Goal: Information Seeking & Learning: Compare options

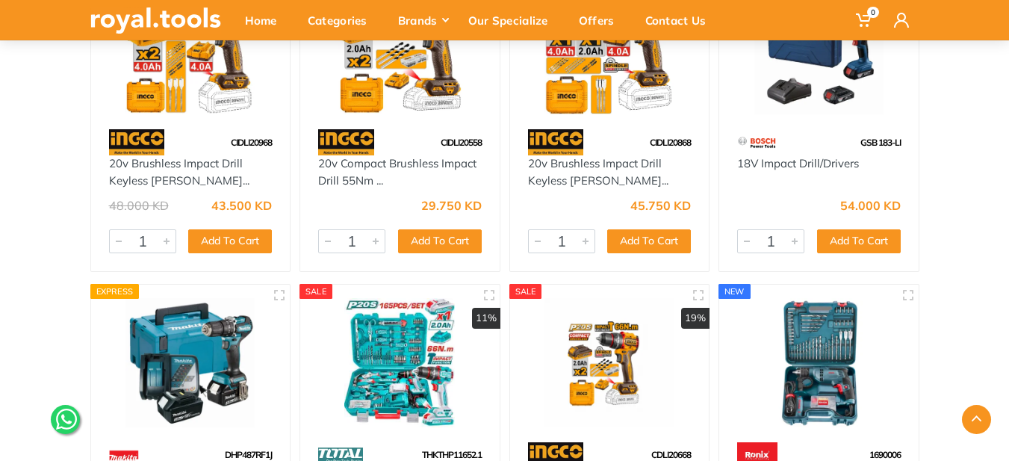
scroll to position [5902, 0]
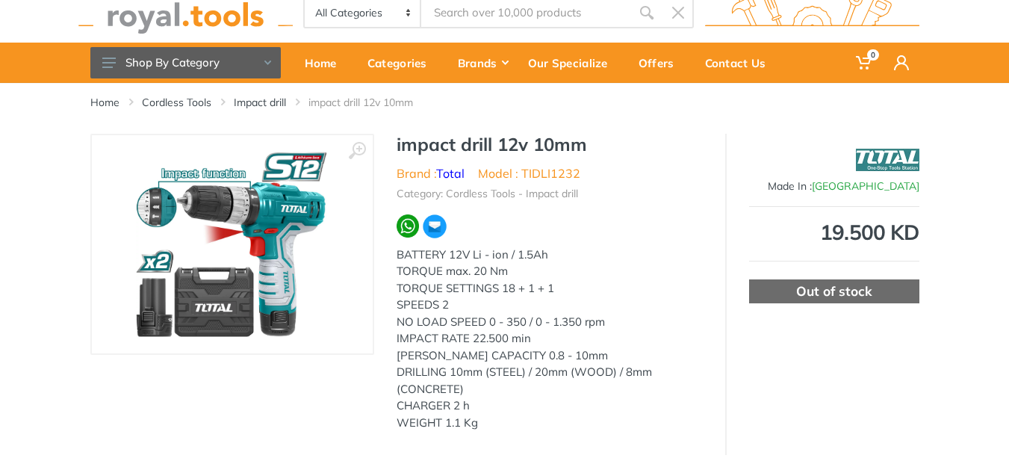
scroll to position [75, 0]
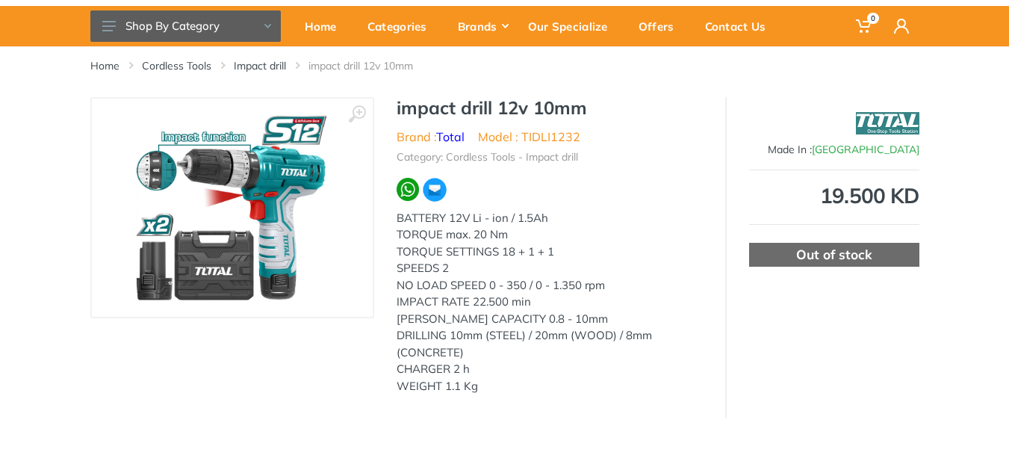
click at [166, 168] on img at bounding box center [232, 208] width 193 height 188
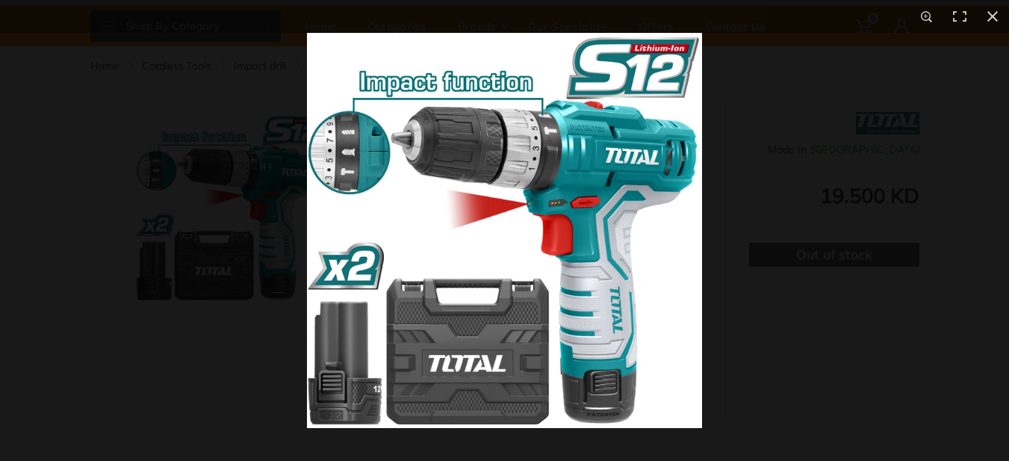
click at [347, 170] on img at bounding box center [504, 230] width 395 height 395
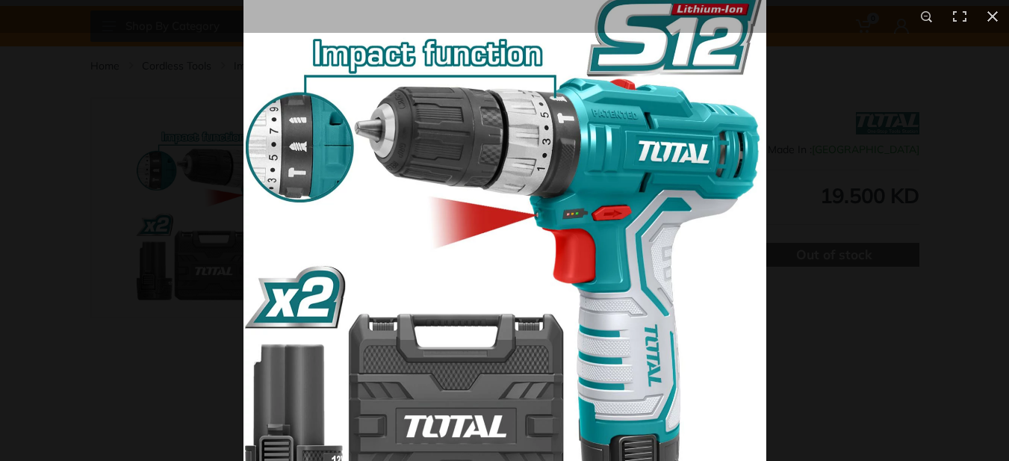
click at [346, 170] on img at bounding box center [505, 250] width 523 height 523
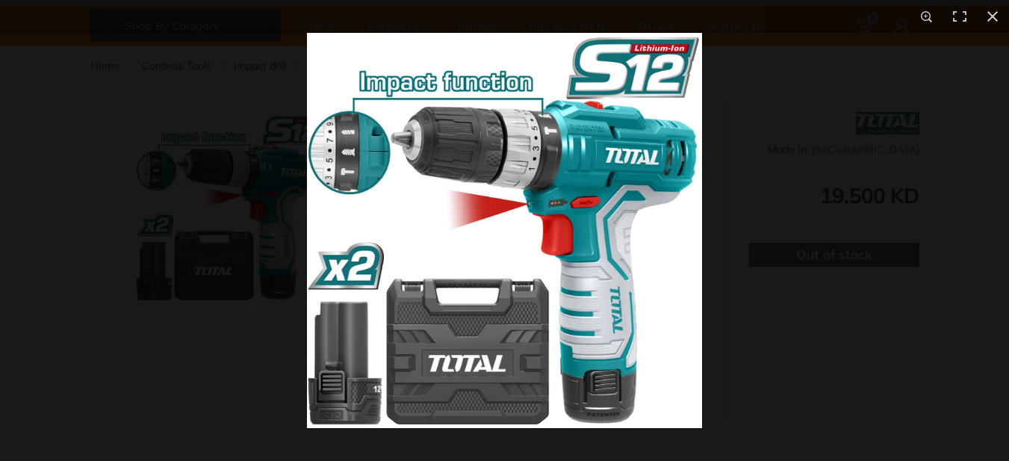
click at [346, 170] on img at bounding box center [504, 230] width 395 height 395
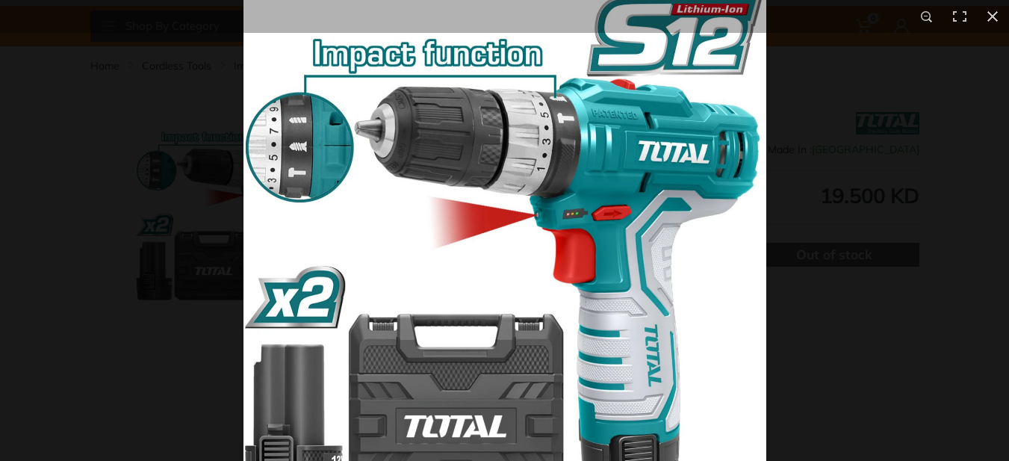
click at [346, 170] on img at bounding box center [505, 250] width 523 height 523
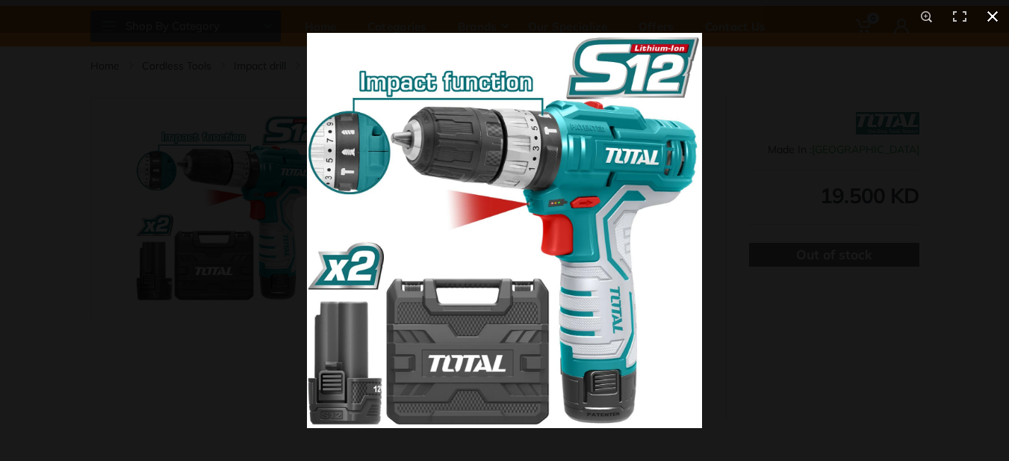
click at [986, 18] on button at bounding box center [992, 16] width 33 height 33
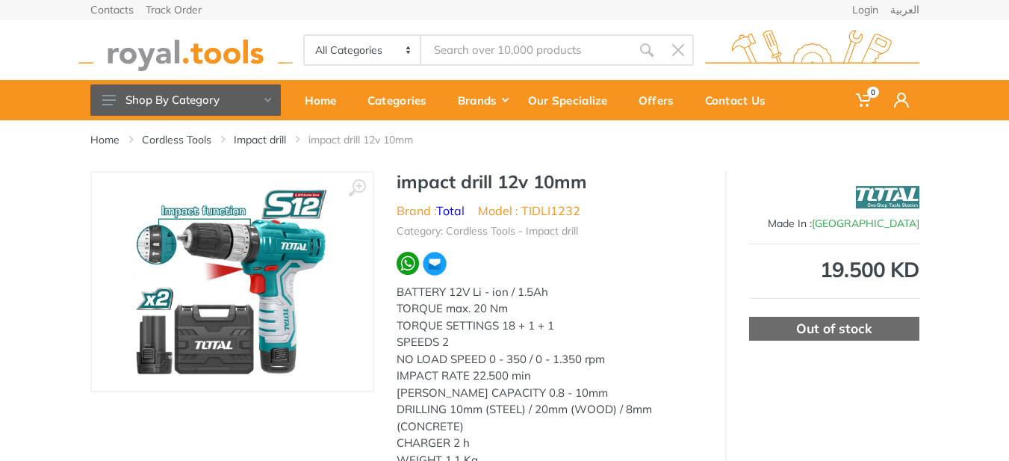
scroll to position [0, 0]
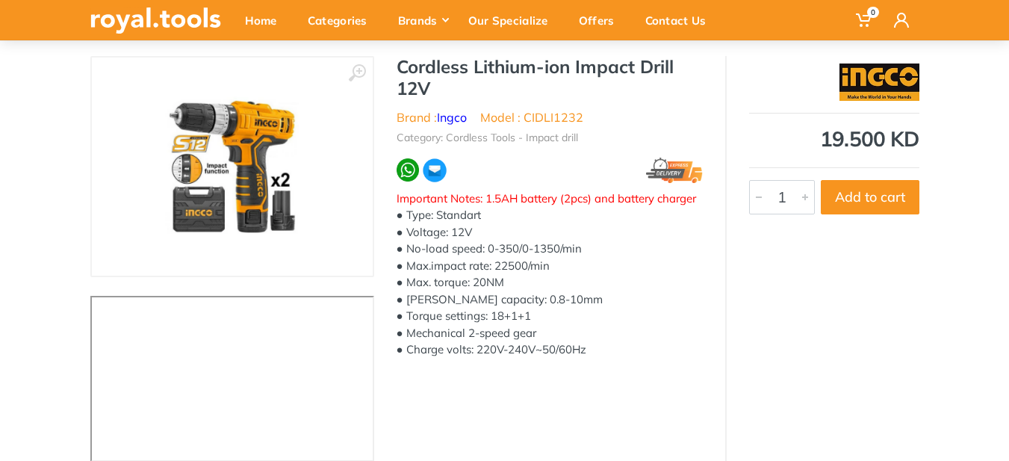
scroll to position [149, 0]
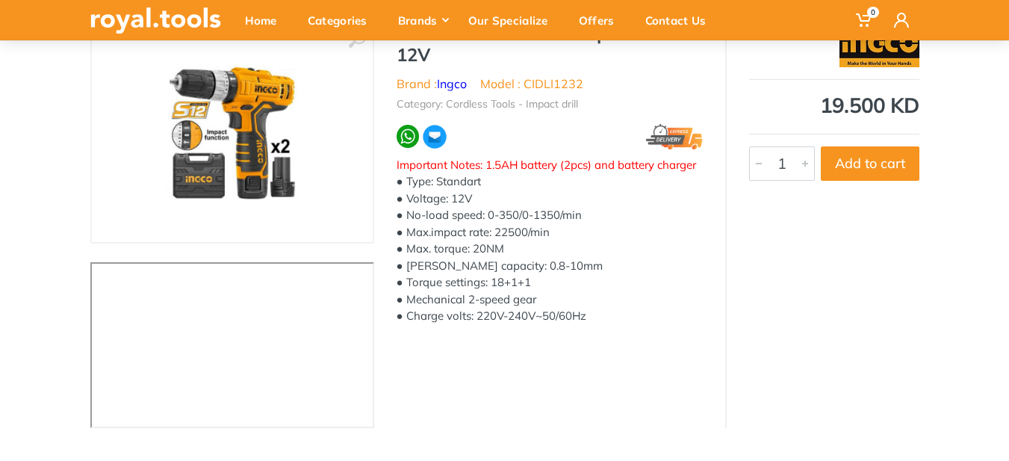
click at [200, 193] on img at bounding box center [232, 133] width 188 height 188
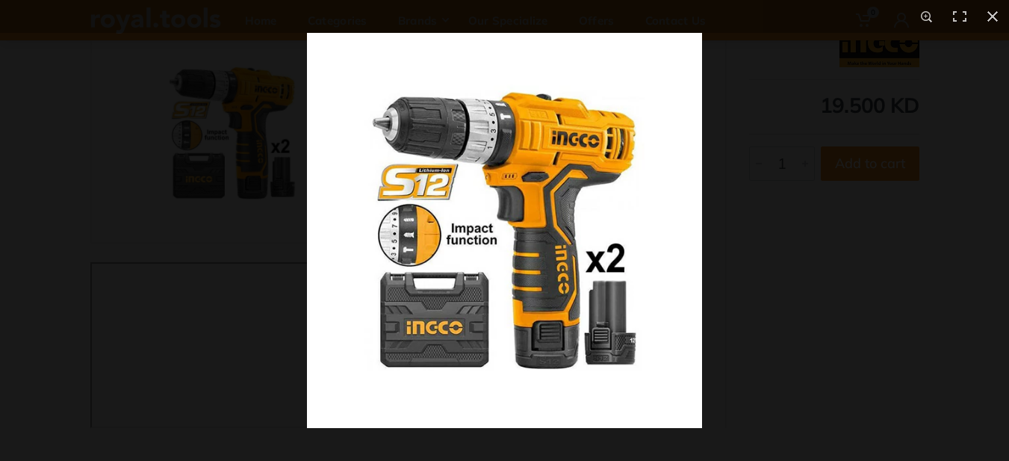
click at [496, 201] on img at bounding box center [504, 230] width 395 height 395
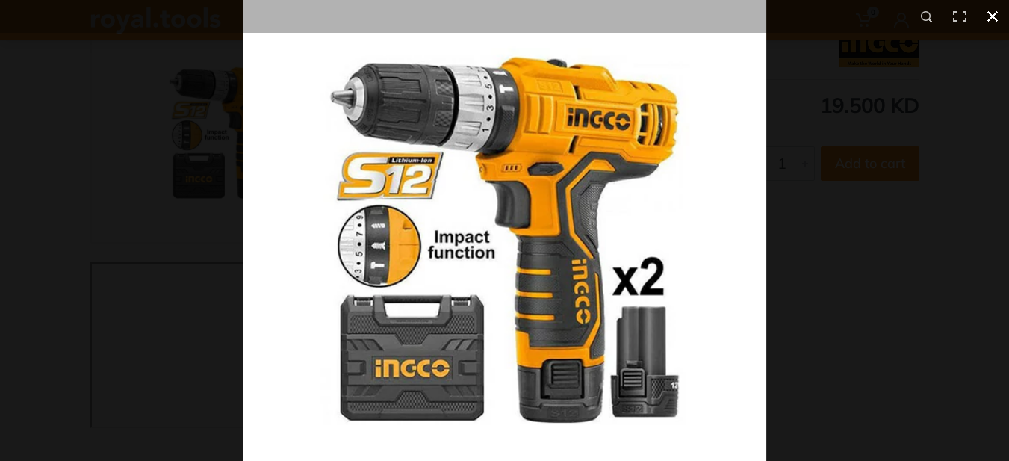
click at [988, 10] on button at bounding box center [992, 16] width 33 height 33
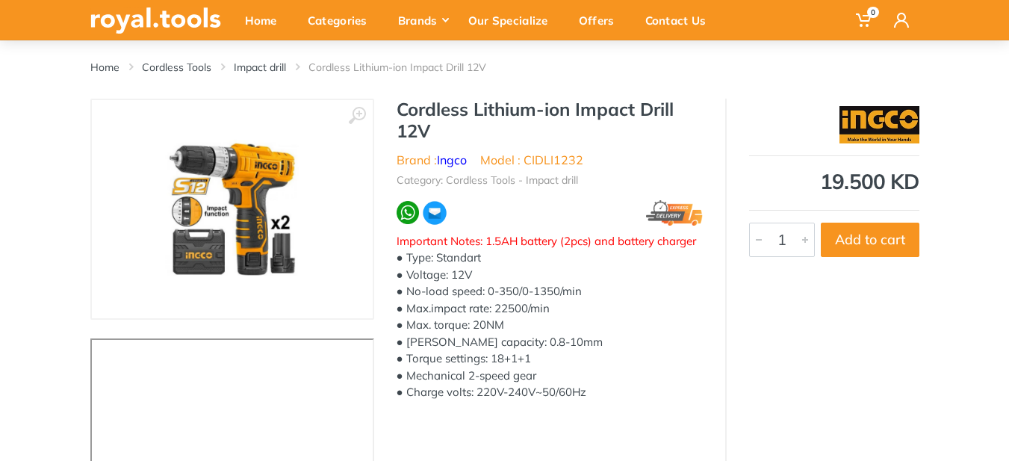
scroll to position [0, 0]
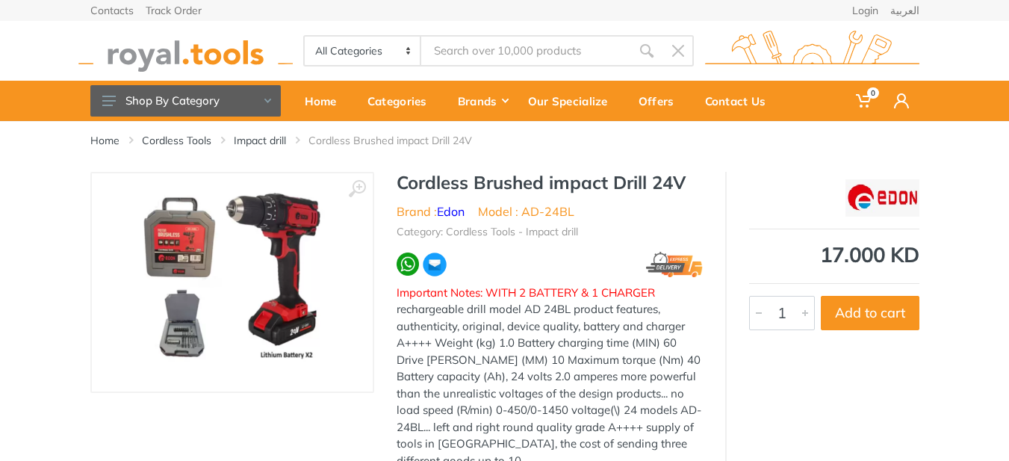
click at [218, 287] on img at bounding box center [232, 282] width 188 height 188
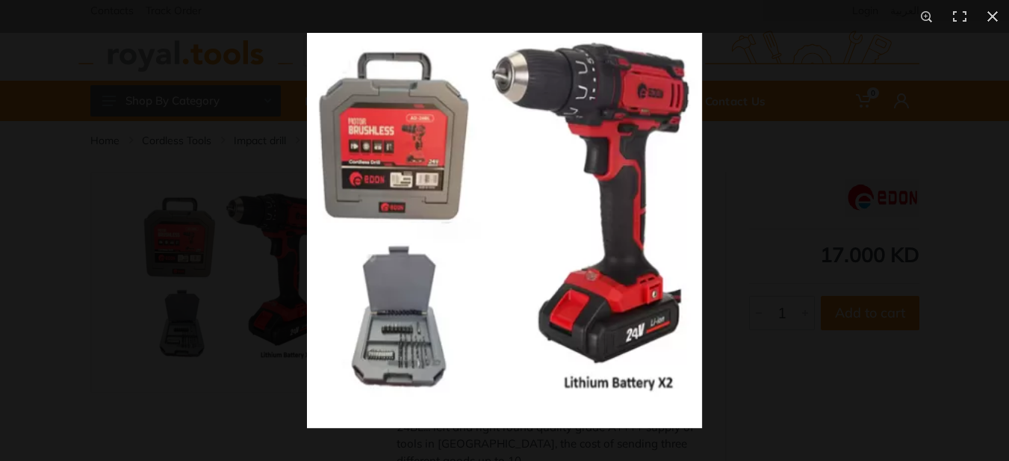
click at [517, 300] on img at bounding box center [504, 230] width 395 height 395
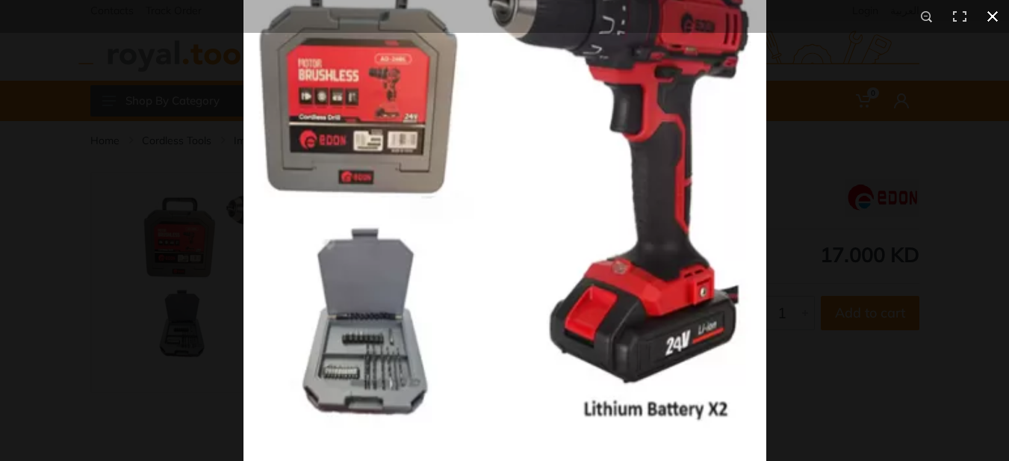
click at [989, 16] on button at bounding box center [992, 16] width 33 height 33
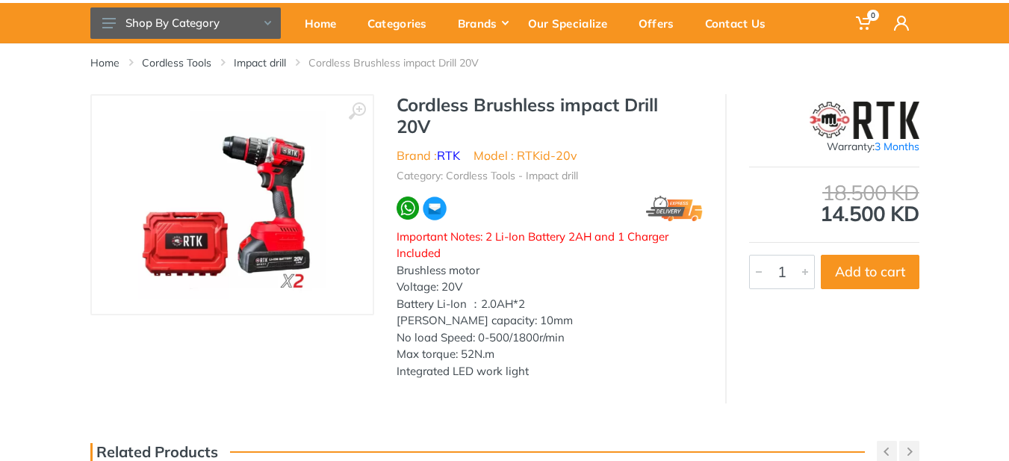
scroll to position [75, 0]
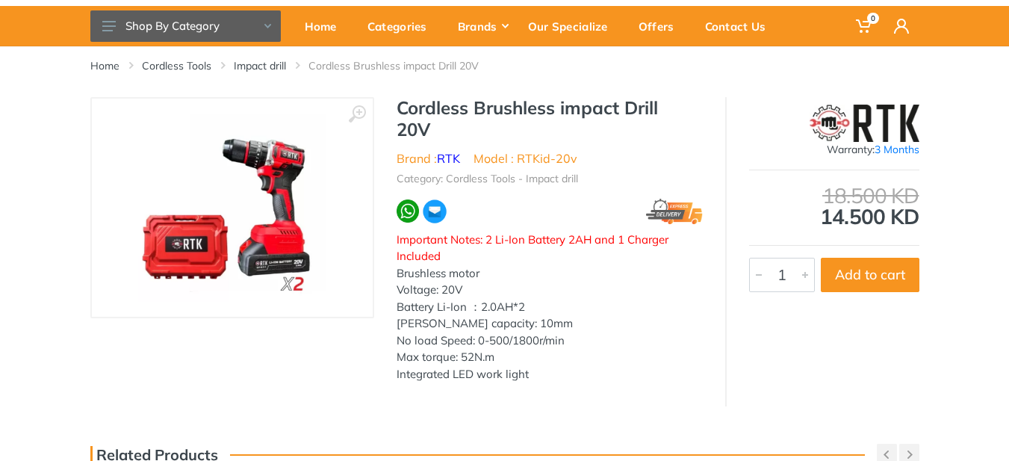
click at [276, 205] on img at bounding box center [232, 208] width 188 height 188
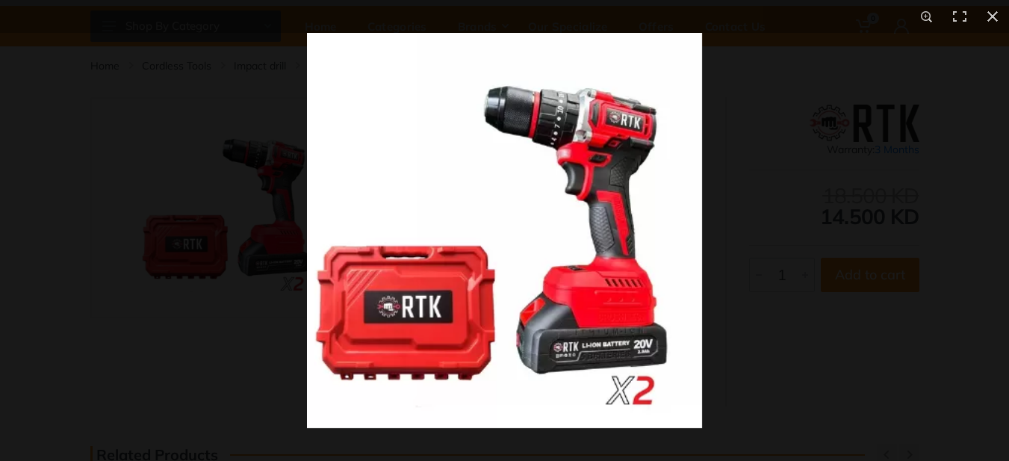
click at [597, 205] on img at bounding box center [504, 230] width 395 height 395
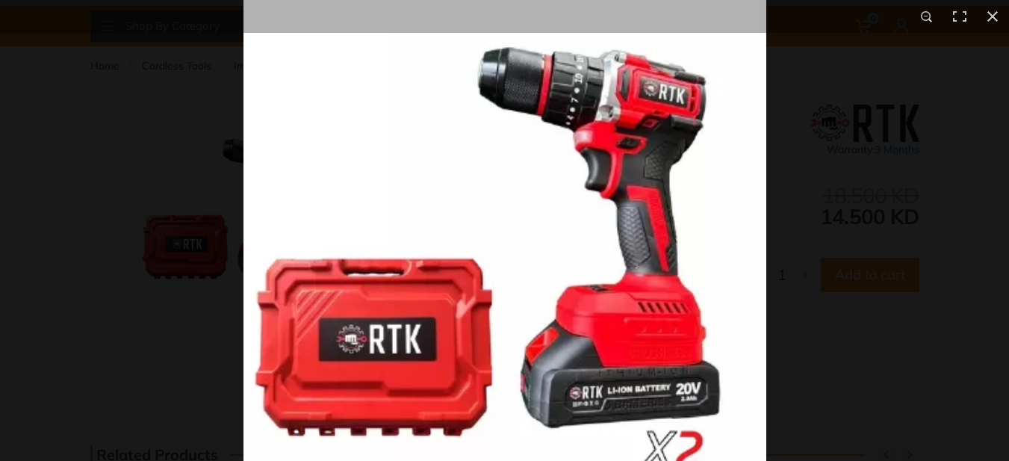
click at [579, 218] on img at bounding box center [505, 238] width 523 height 523
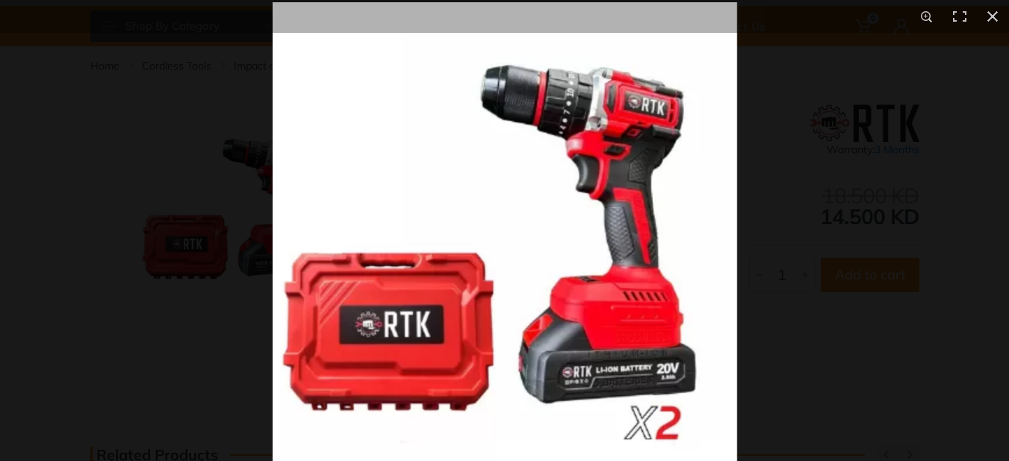
click at [579, 218] on img at bounding box center [505, 234] width 465 height 465
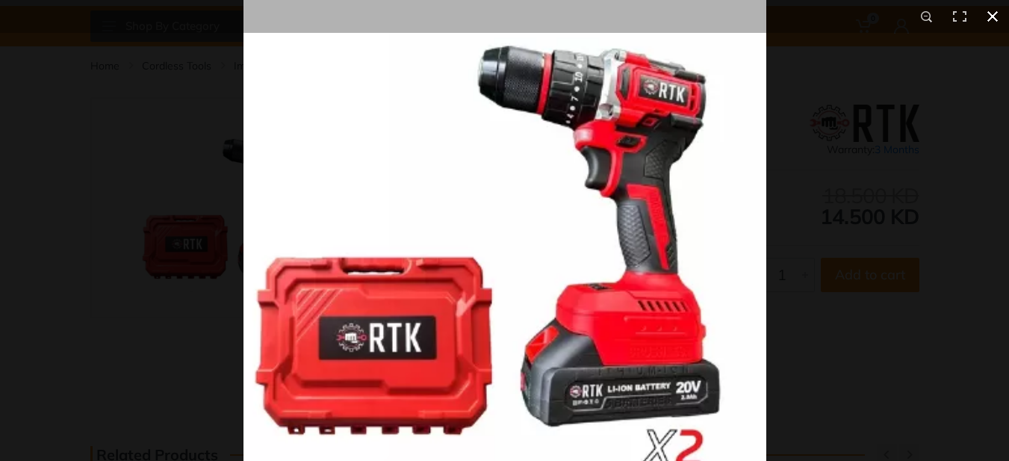
click at [994, 13] on button at bounding box center [992, 16] width 33 height 33
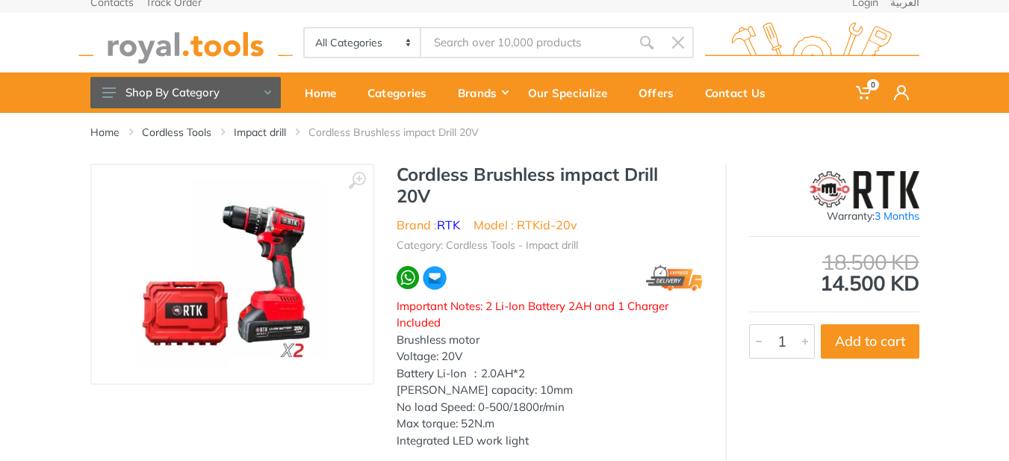
scroll to position [0, 0]
